Goal: Navigation & Orientation: Find specific page/section

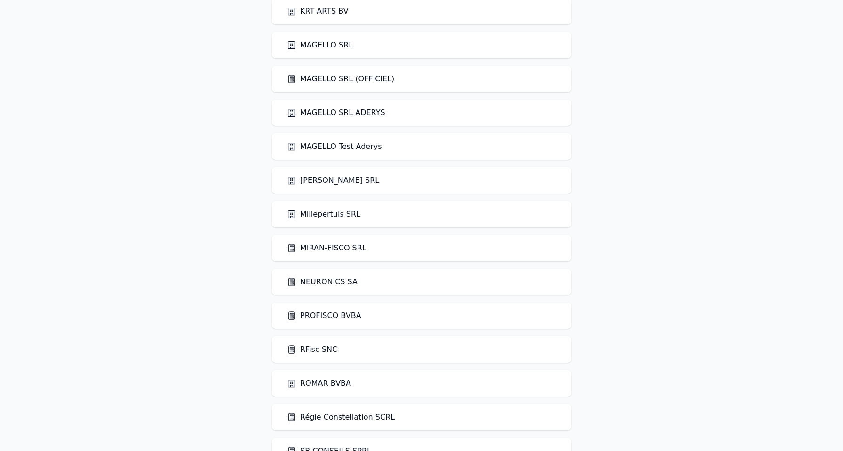
scroll to position [1307, 0]
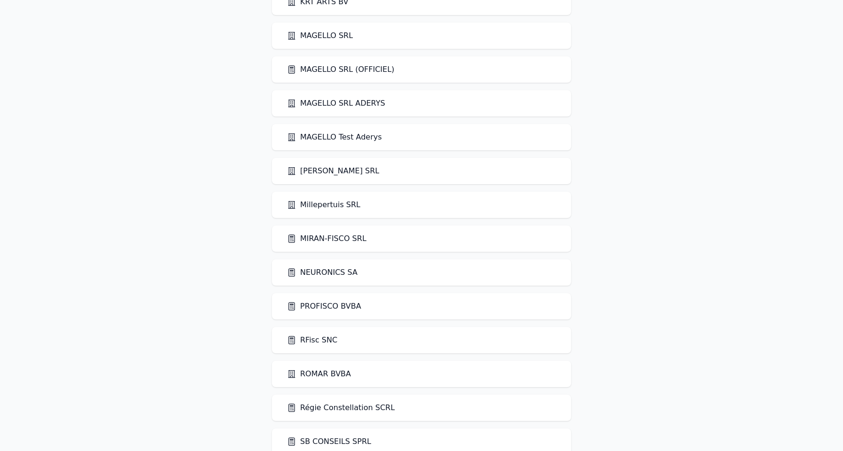
click at [343, 238] on link "MIRAN-FISCO SRL" at bounding box center [326, 238] width 79 height 11
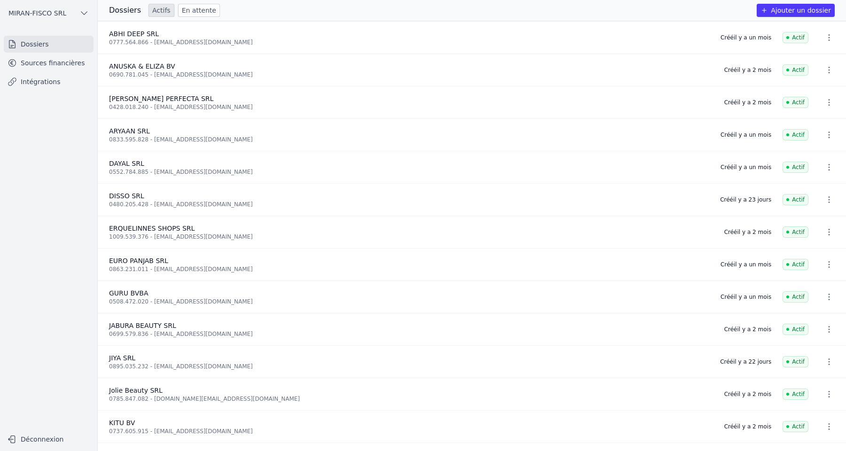
click at [72, 62] on link "Sources financières" at bounding box center [49, 63] width 90 height 17
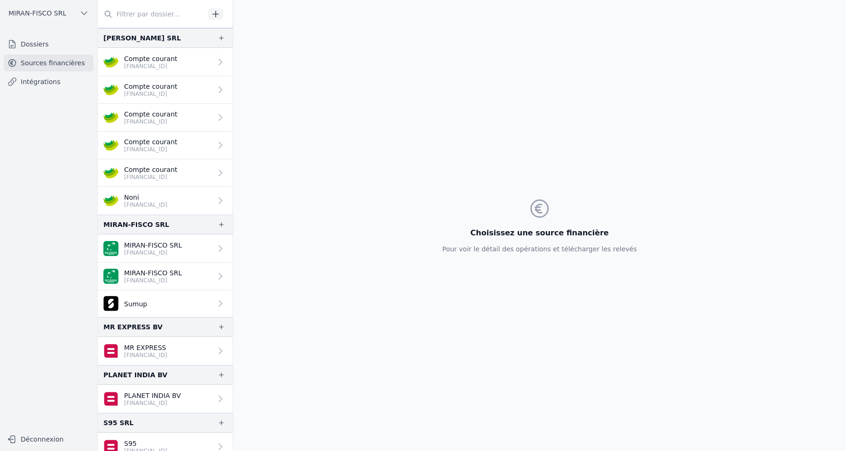
scroll to position [731, 0]
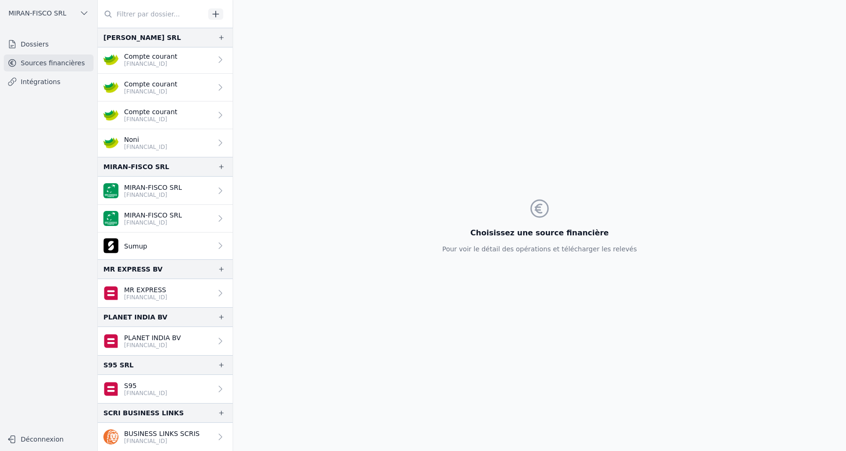
click at [153, 338] on p "PLANET INDIA BV" at bounding box center [152, 337] width 57 height 9
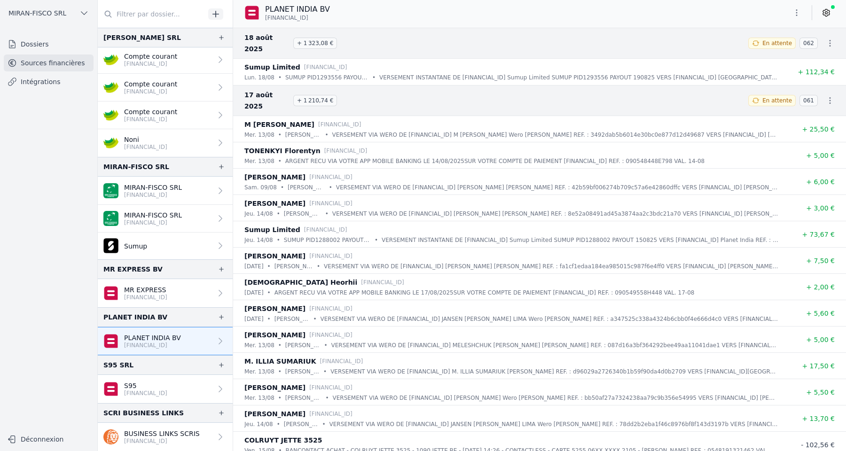
click at [827, 16] on icon at bounding box center [826, 12] width 7 height 7
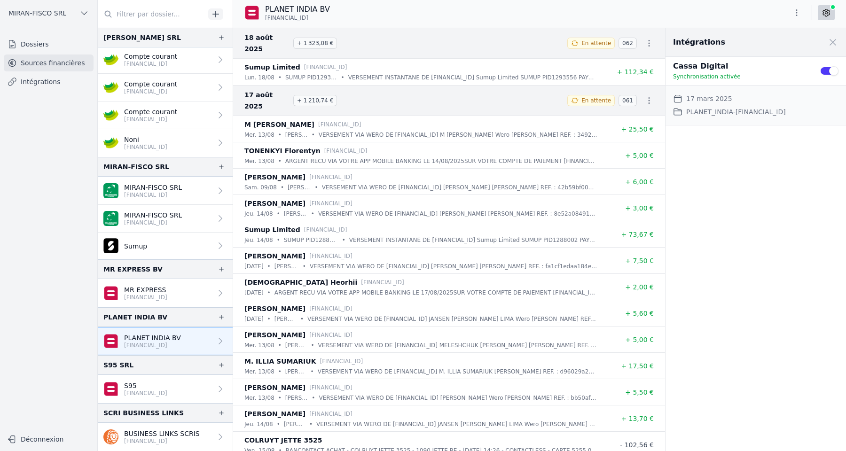
click at [827, 16] on icon at bounding box center [826, 12] width 7 height 7
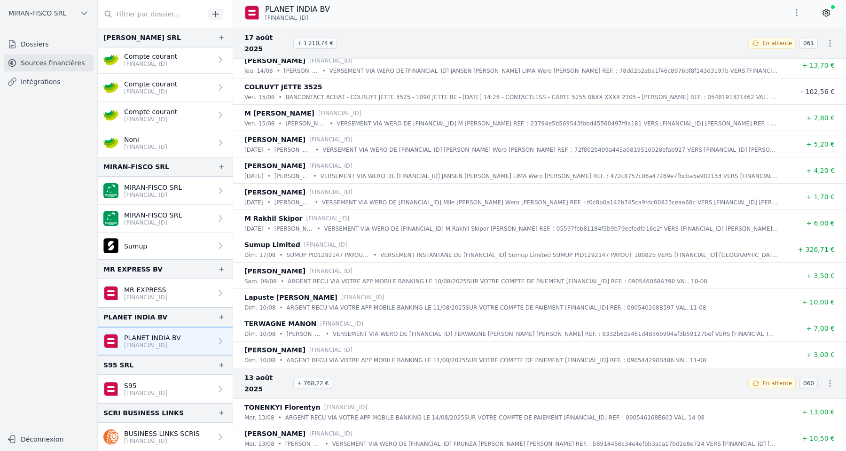
scroll to position [357, 0]
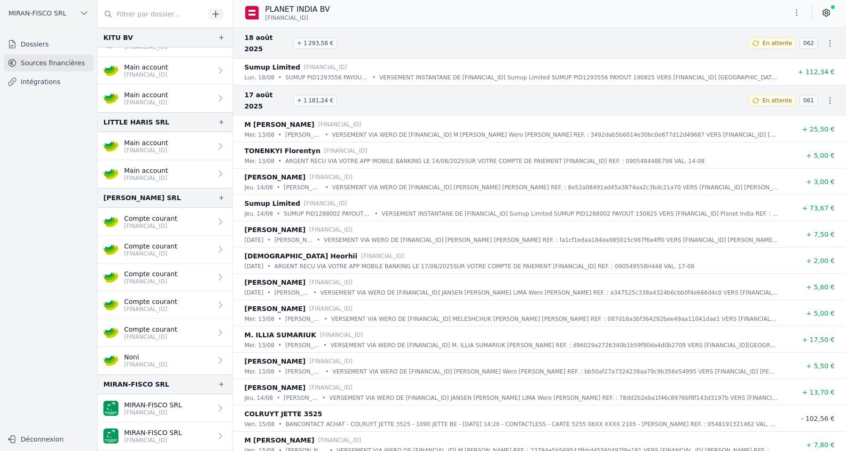
scroll to position [731, 0]
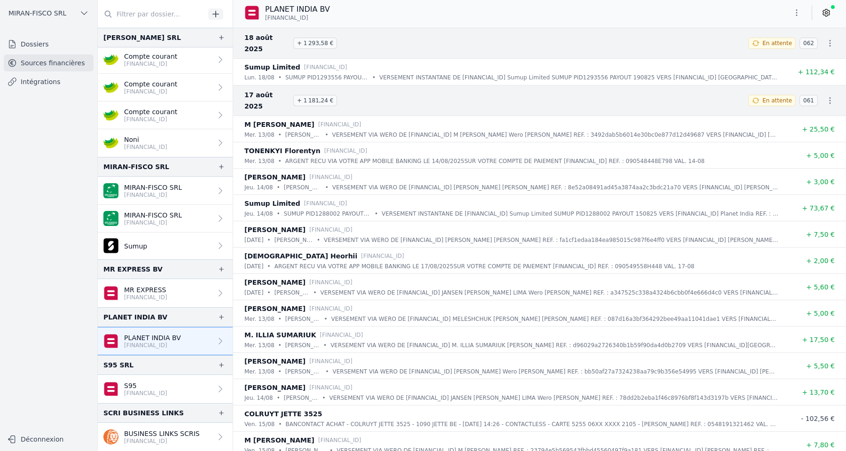
click at [136, 300] on p "[FINANCIAL_ID]" at bounding box center [145, 298] width 43 height 8
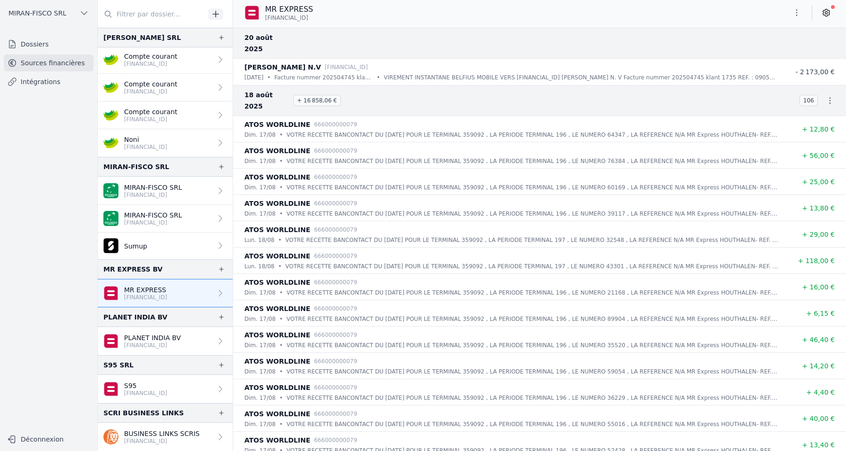
click at [143, 341] on p "PLANET INDIA BV" at bounding box center [152, 337] width 57 height 9
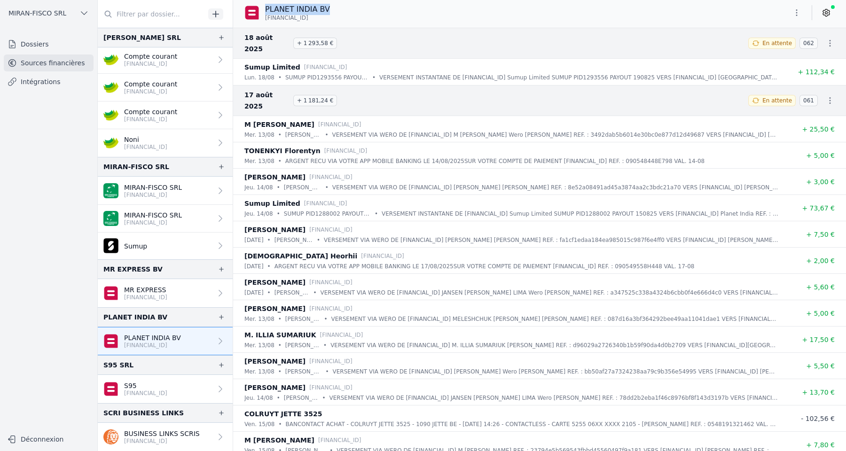
drag, startPoint x: 266, startPoint y: 9, endPoint x: 338, endPoint y: 12, distance: 72.5
click at [338, 12] on div "PLANET INDIA BV [FINANCIAL_ID]" at bounding box center [539, 13] width 613 height 18
copy p "PLANET INDIA BV"
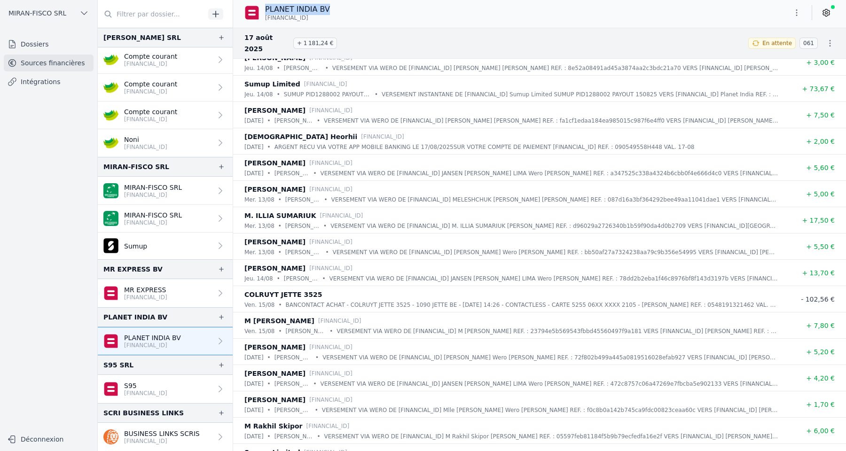
scroll to position [126, 0]
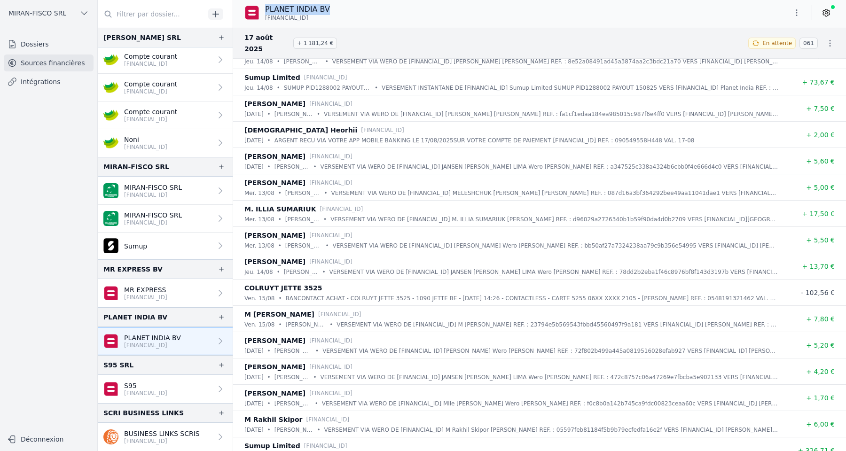
click at [161, 290] on p "MR EXPRESS" at bounding box center [145, 289] width 43 height 9
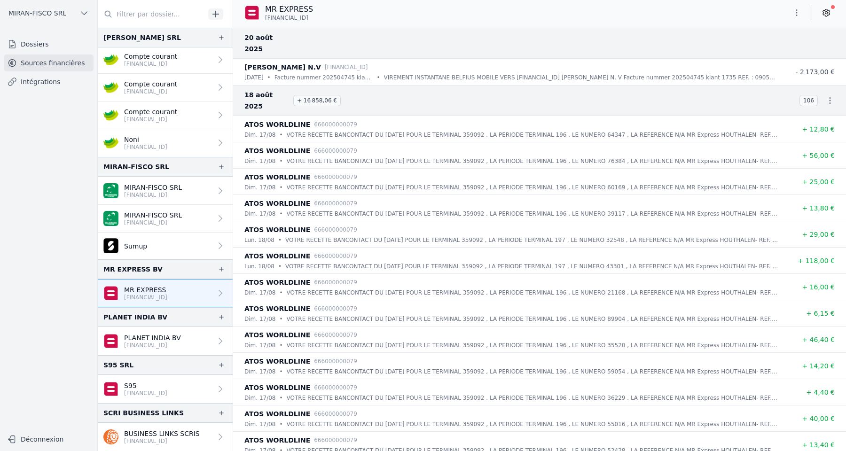
click at [831, 13] on icon at bounding box center [826, 12] width 9 height 9
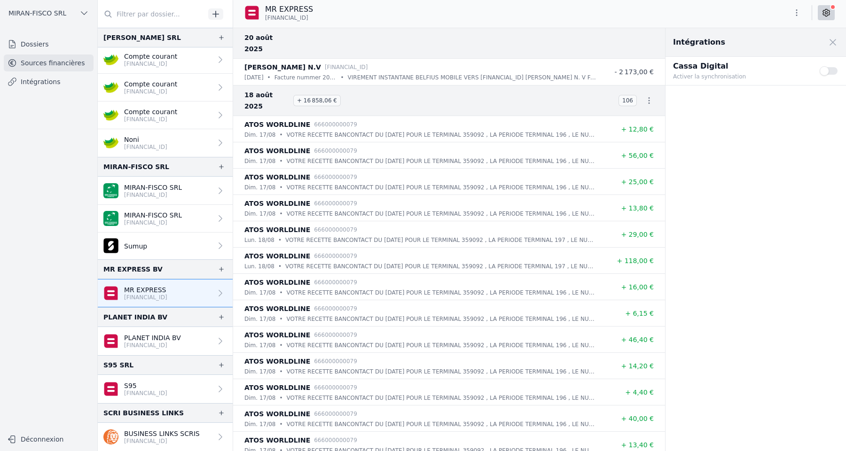
click at [29, 14] on span "MIRAN-FISCO SRL" at bounding box center [37, 12] width 58 height 9
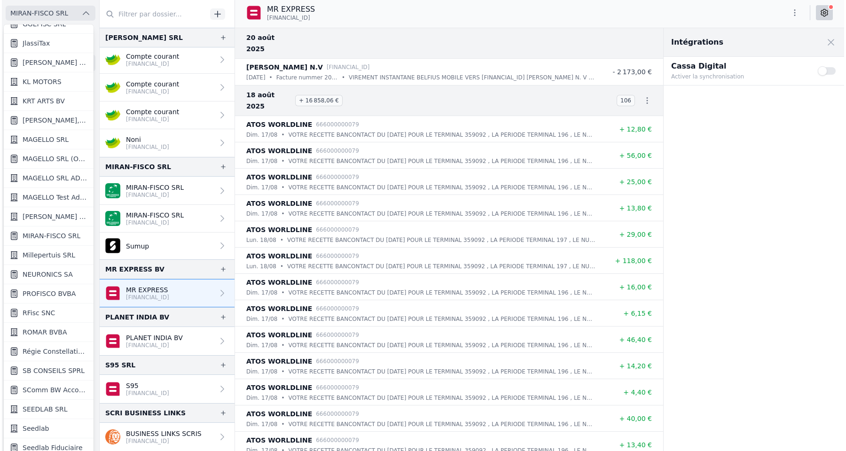
scroll to position [687, 0]
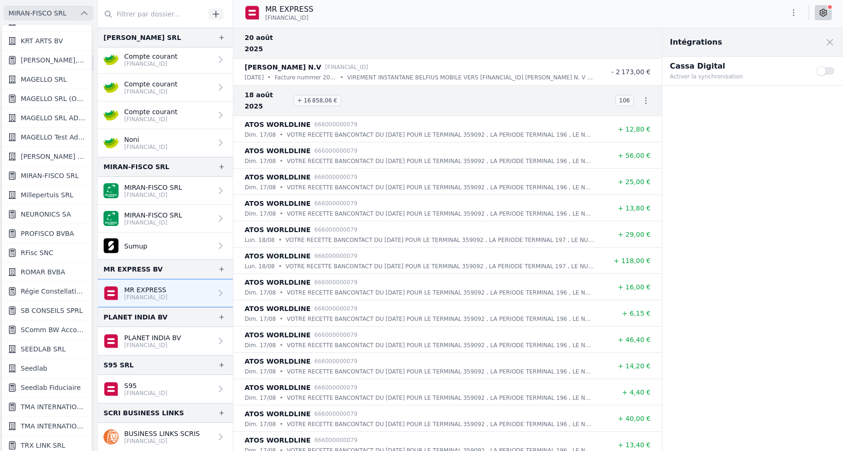
click at [48, 251] on span "RFisc SNC" at bounding box center [37, 252] width 32 height 9
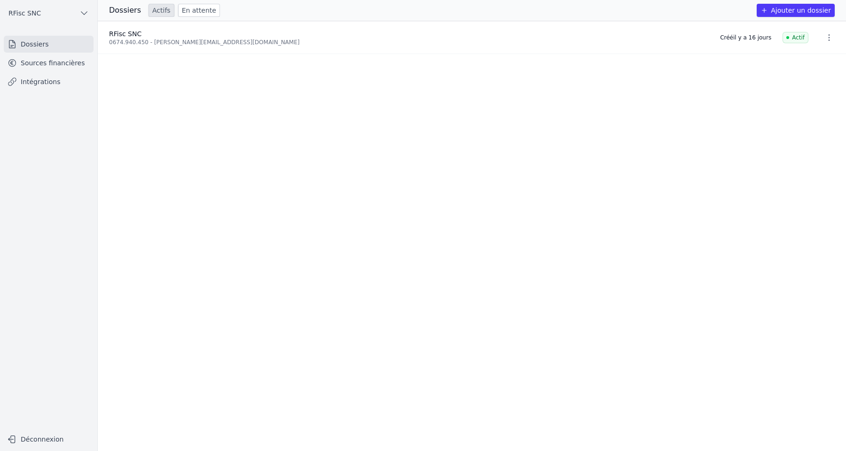
click at [70, 57] on link "Sources financières" at bounding box center [49, 63] width 90 height 17
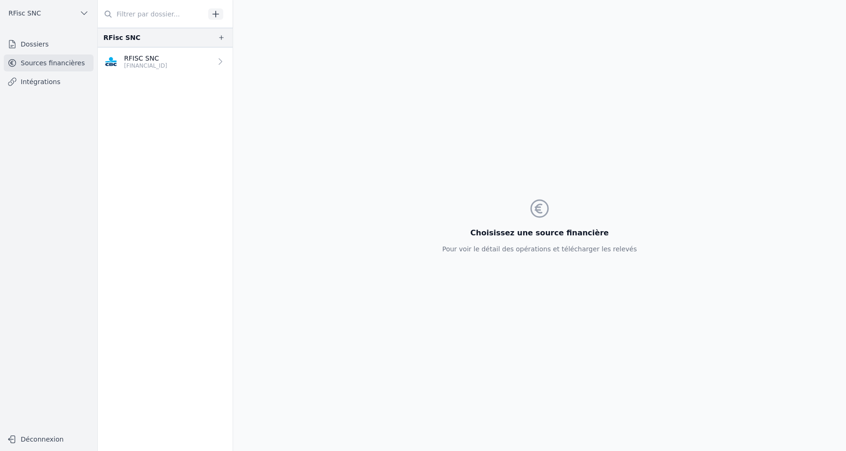
click at [165, 64] on p "[FINANCIAL_ID]" at bounding box center [145, 66] width 43 height 8
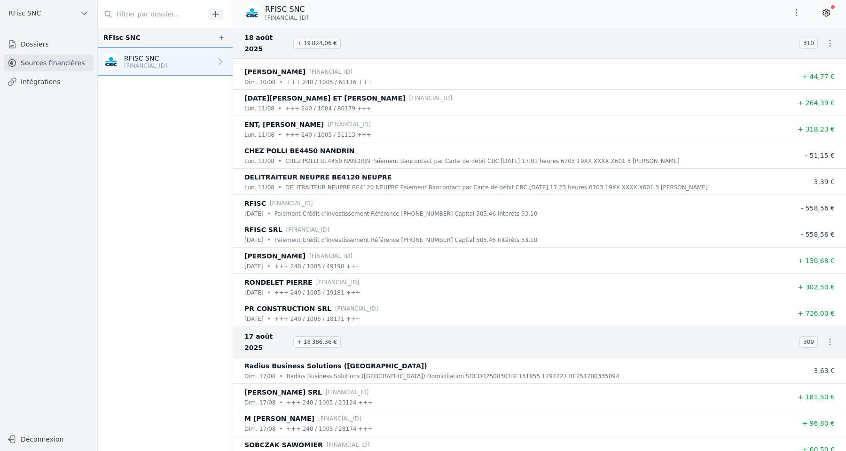
scroll to position [284, 0]
click at [38, 10] on span "RFisc SNC" at bounding box center [24, 12] width 32 height 9
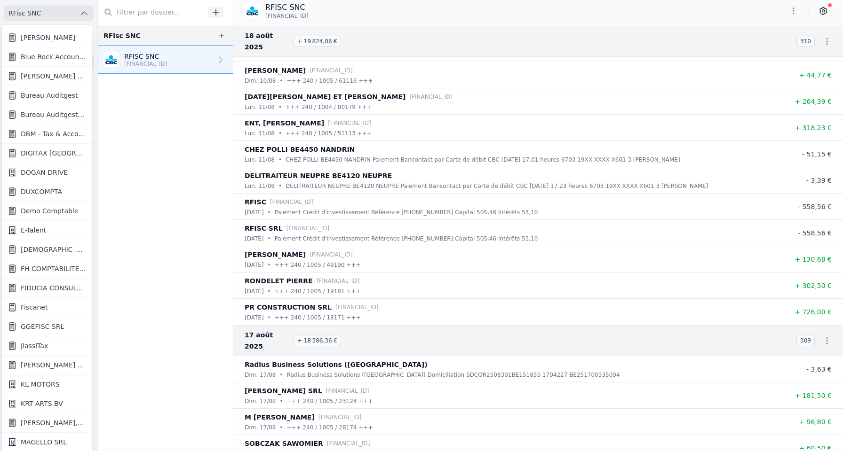
scroll to position [326, 0]
click at [59, 268] on span "FH COMPTABILITE SRL" at bounding box center [53, 266] width 65 height 9
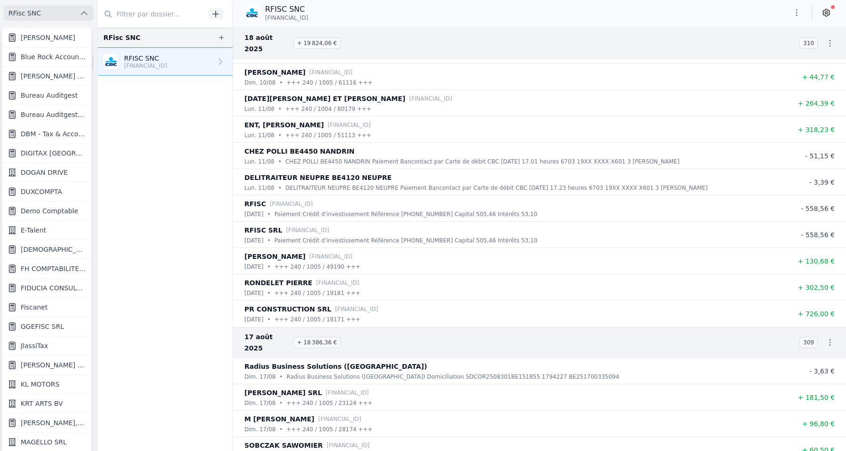
scroll to position [0, 0]
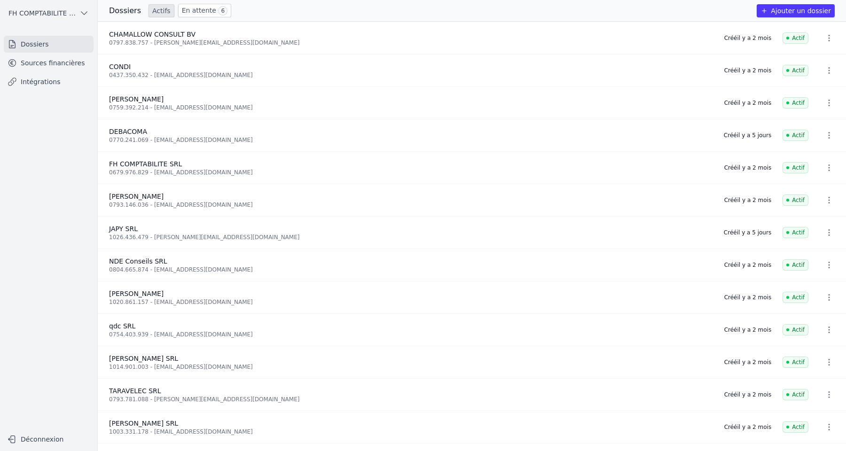
click at [71, 64] on link "Sources financières" at bounding box center [49, 63] width 90 height 17
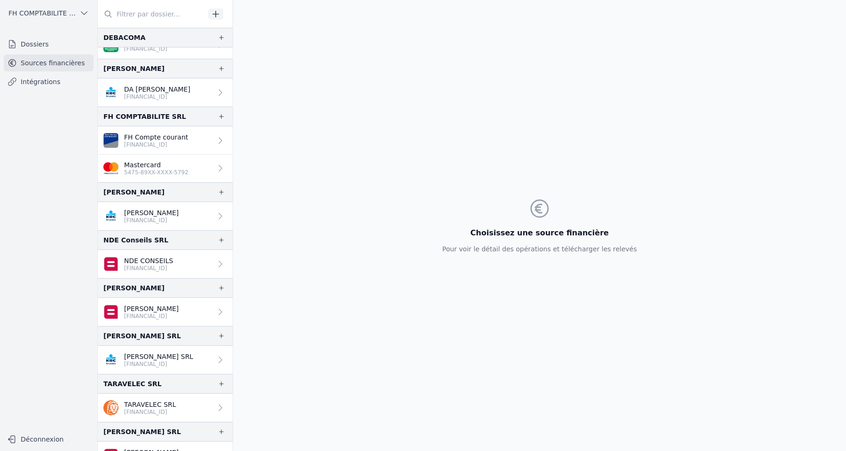
scroll to position [145, 0]
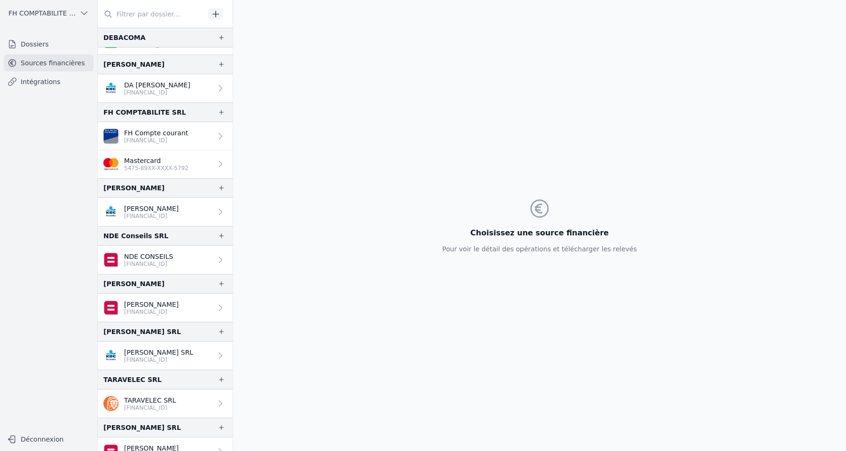
click at [176, 305] on p "[PERSON_NAME]" at bounding box center [151, 304] width 55 height 9
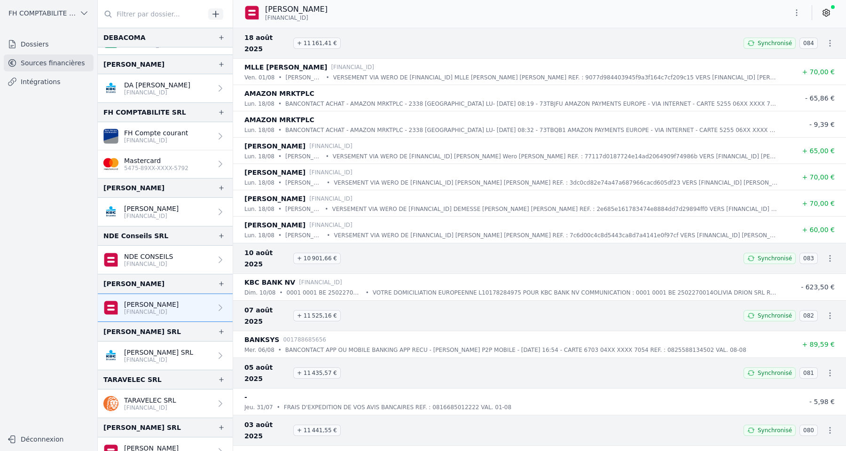
click at [828, 10] on icon at bounding box center [826, 12] width 9 height 9
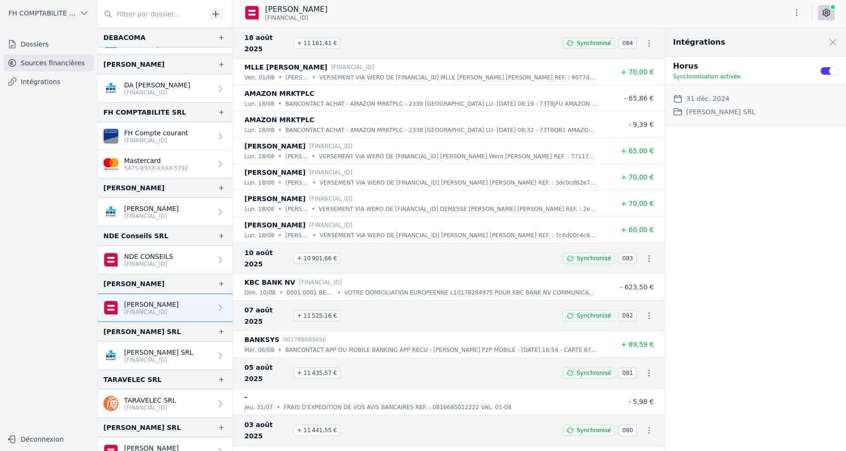
click at [828, 10] on icon at bounding box center [826, 12] width 9 height 9
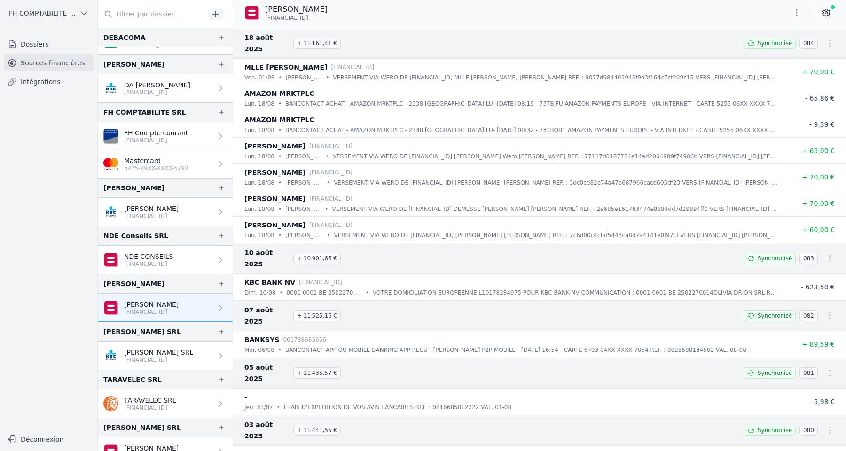
click at [828, 10] on icon at bounding box center [826, 12] width 9 height 9
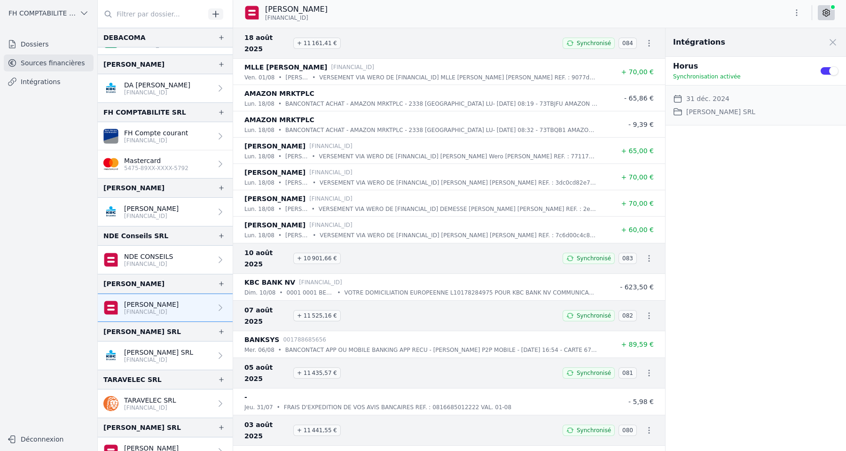
click at [80, 15] on icon "button" at bounding box center [83, 12] width 9 height 9
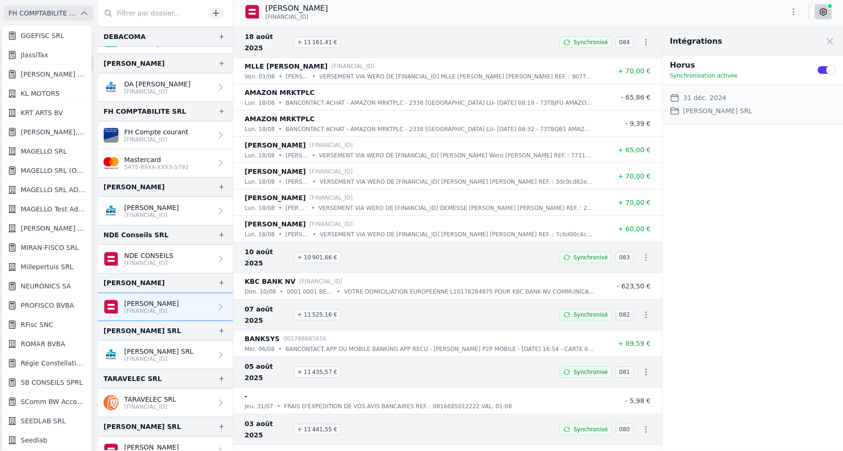
scroll to position [646, 0]
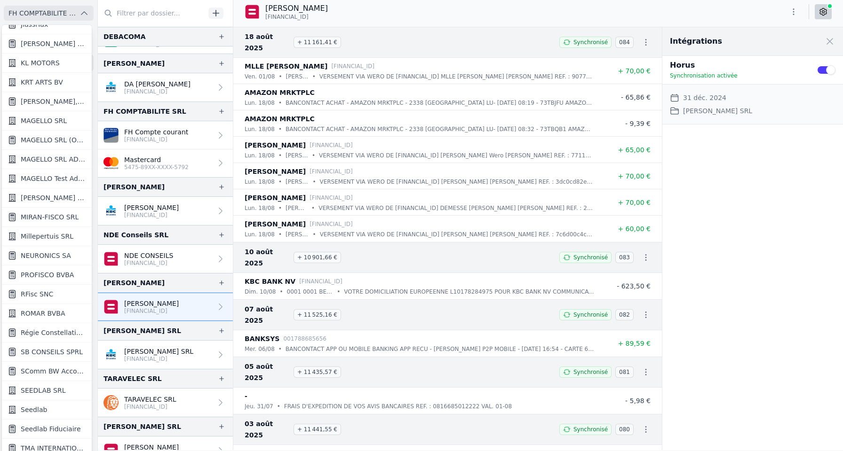
click at [58, 141] on span "MAGELLO SRL (OFFICIEL)" at bounding box center [53, 139] width 65 height 9
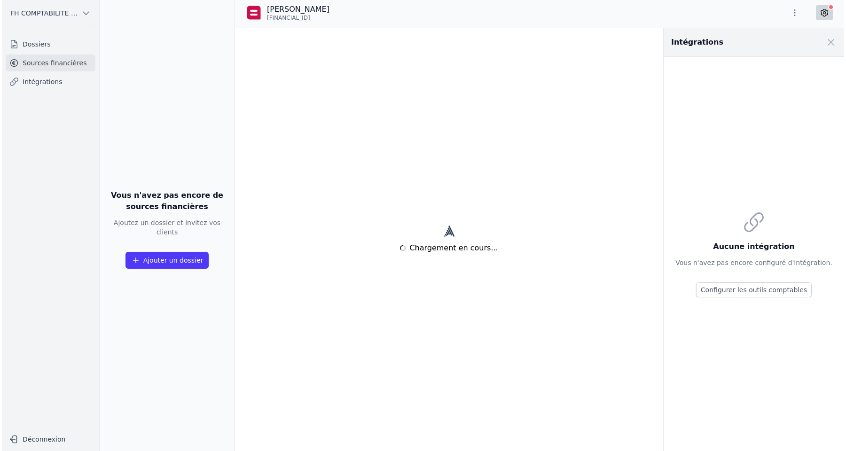
scroll to position [0, 0]
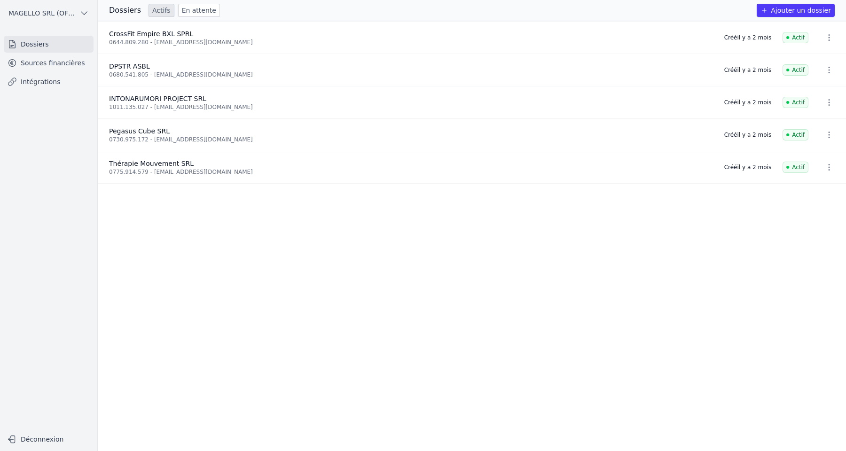
click at [63, 63] on link "Sources financières" at bounding box center [49, 63] width 90 height 17
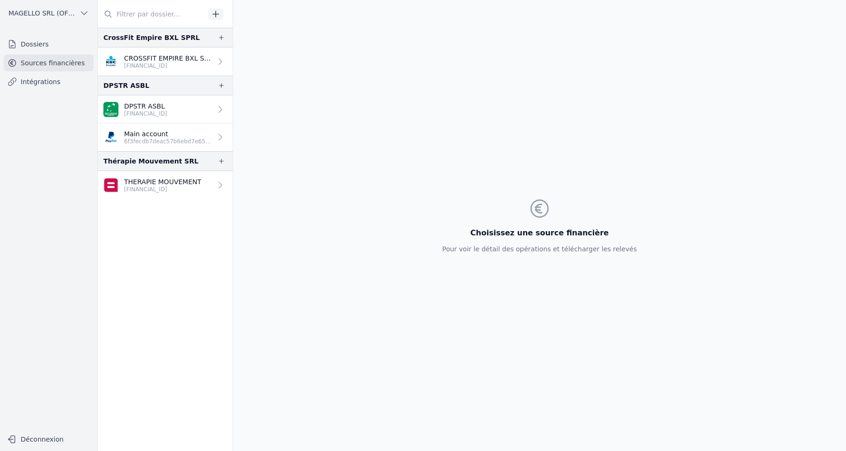
click at [151, 186] on p "[FINANCIAL_ID]" at bounding box center [162, 190] width 77 height 8
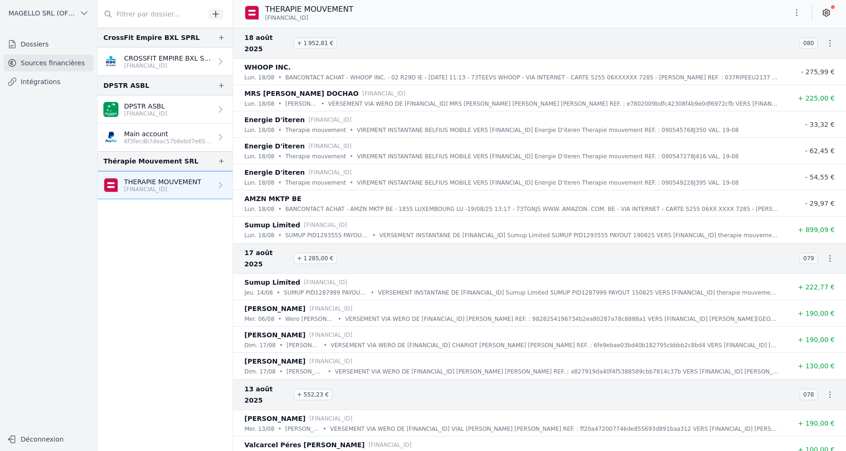
click at [66, 12] on span "MAGELLO SRL (OFFICIEL)" at bounding box center [41, 12] width 67 height 9
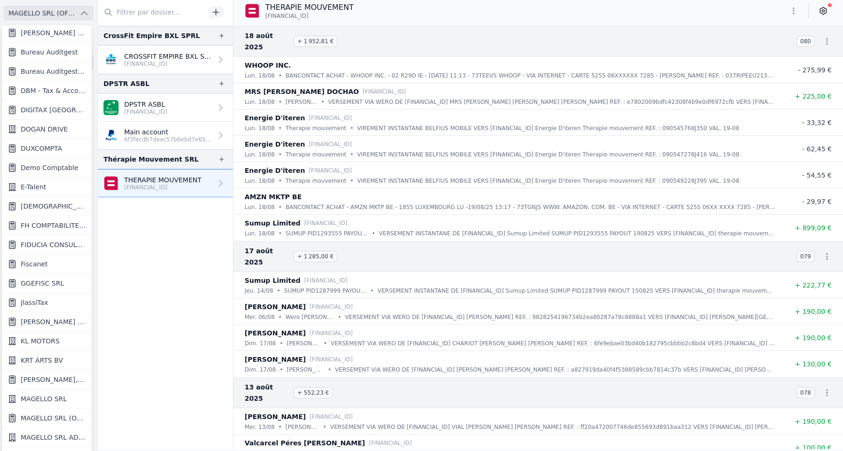
scroll to position [377, 0]
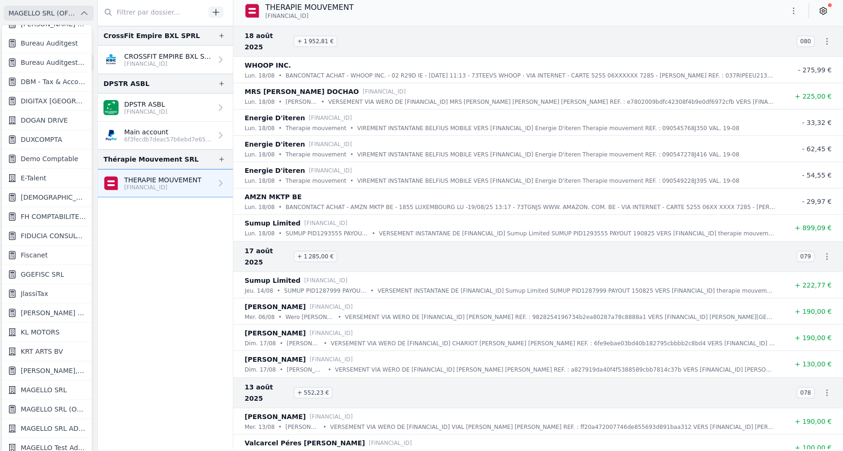
click at [35, 253] on span "Fiscanet" at bounding box center [34, 255] width 27 height 9
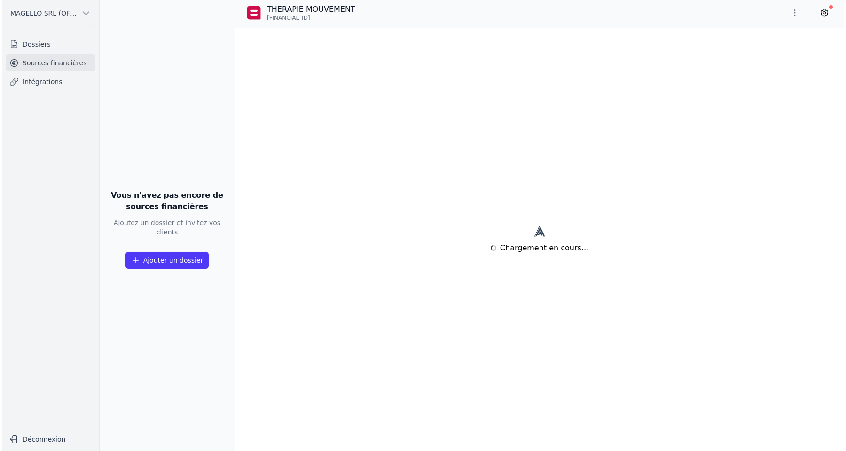
scroll to position [0, 0]
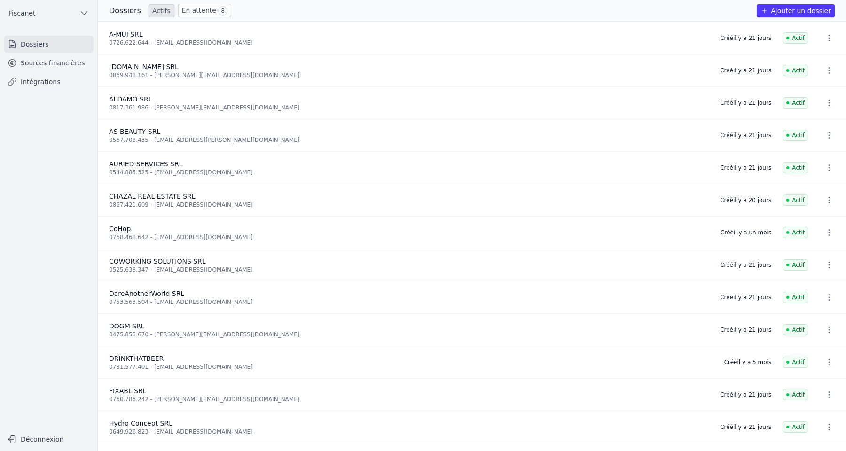
click at [75, 63] on link "Sources financières" at bounding box center [49, 63] width 90 height 17
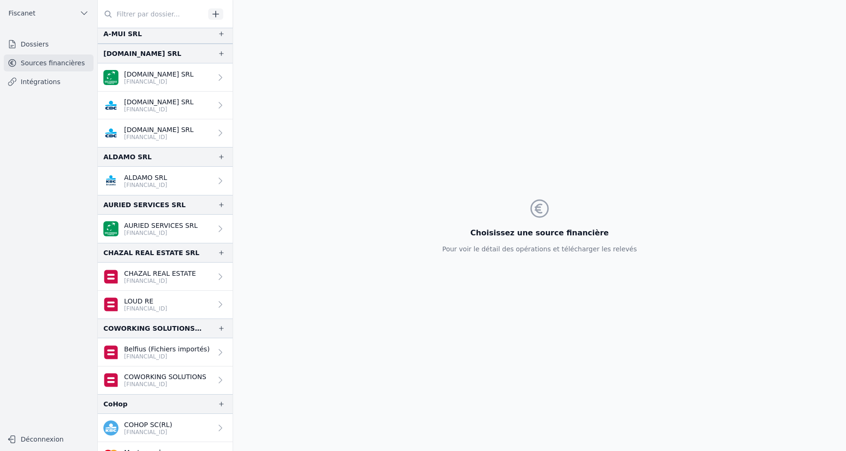
scroll to position [33, 0]
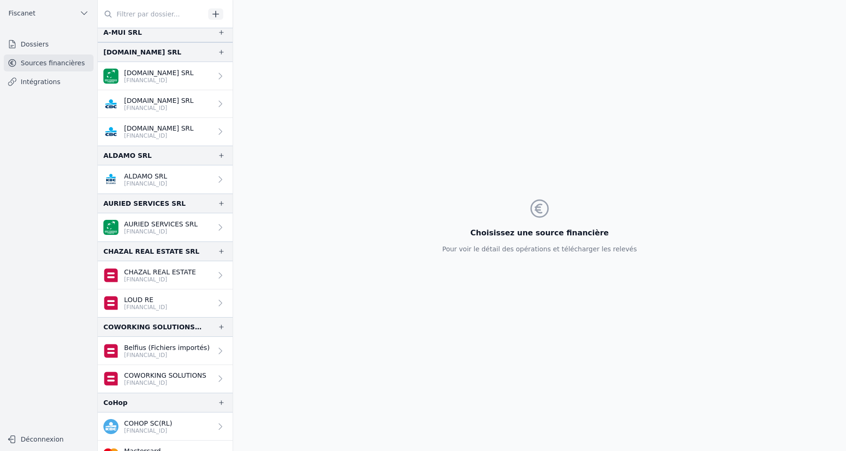
click at [158, 376] on p "COWORKING SOLUTIONS" at bounding box center [165, 375] width 82 height 9
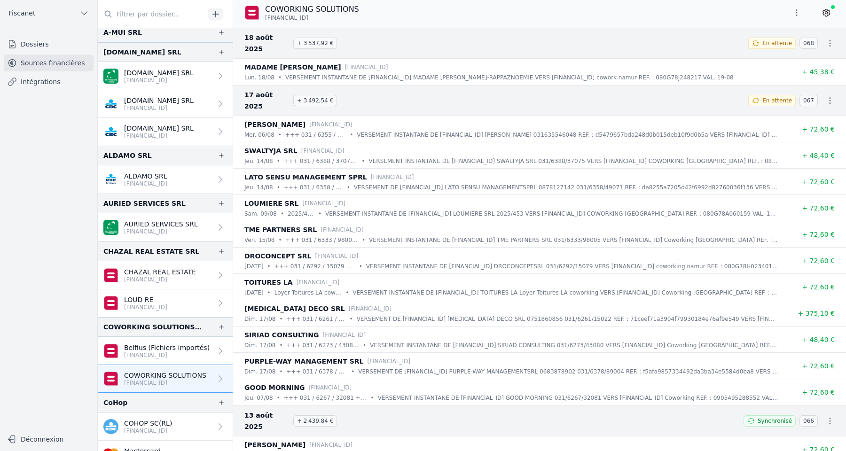
click at [45, 16] on button "Fiscanet" at bounding box center [49, 13] width 90 height 15
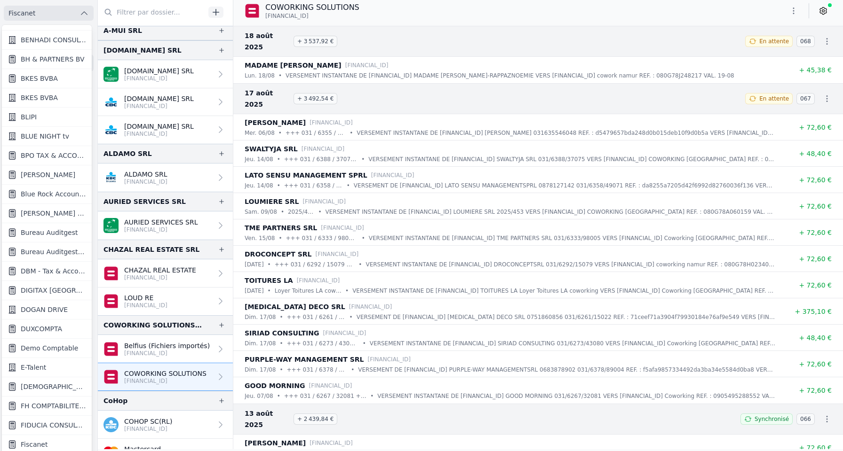
scroll to position [190, 0]
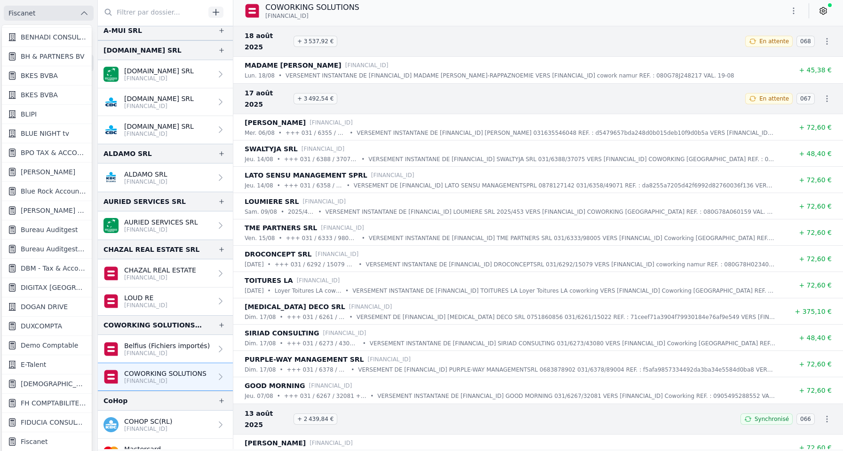
click at [40, 245] on span "Bureau Auditgest - [PERSON_NAME]" at bounding box center [53, 248] width 65 height 9
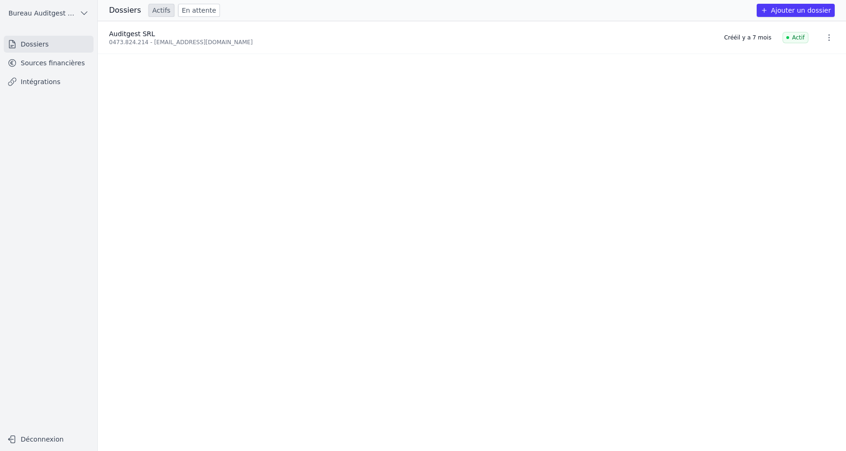
click at [59, 61] on link "Sources financières" at bounding box center [49, 63] width 90 height 17
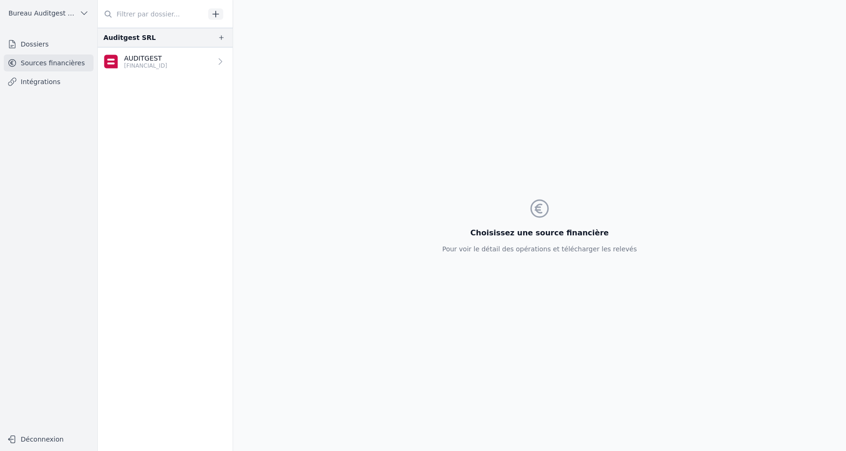
click at [144, 65] on p "[FINANCIAL_ID]" at bounding box center [145, 66] width 43 height 8
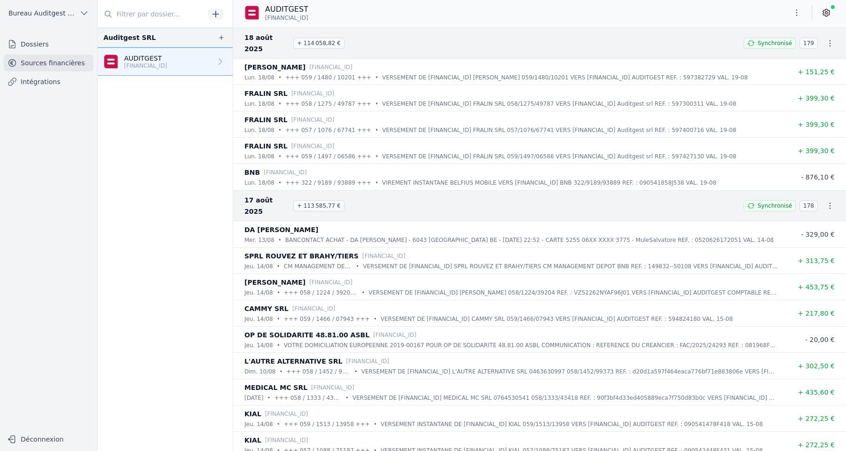
click at [825, 14] on icon at bounding box center [826, 12] width 9 height 9
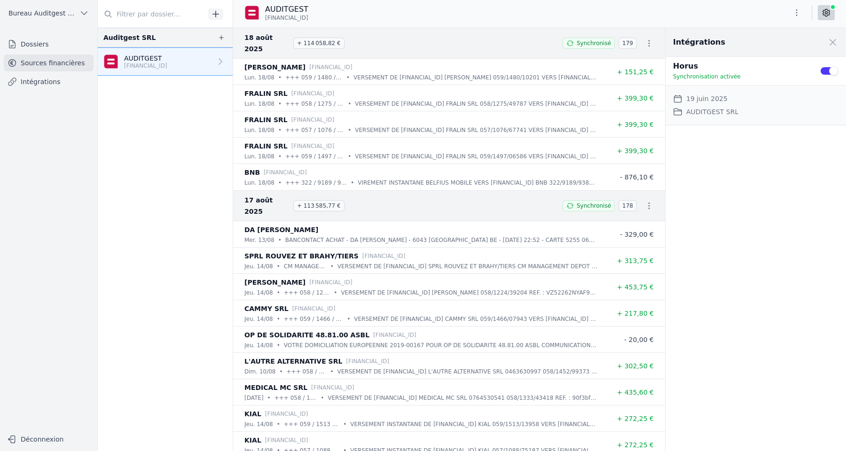
click at [825, 14] on icon at bounding box center [826, 12] width 9 height 9
